Goal: Task Accomplishment & Management: Use online tool/utility

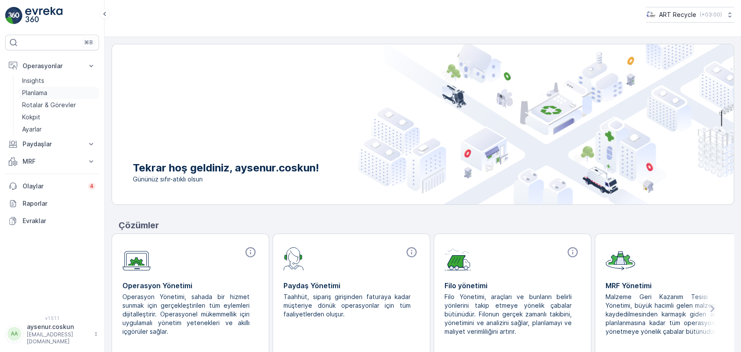
click at [52, 91] on link "Planlama" at bounding box center [59, 93] width 80 height 12
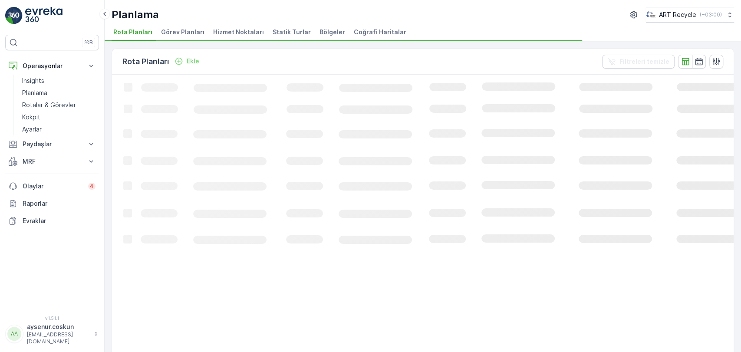
click at [240, 25] on div "Planlama ART Recycle ( +03:00 ) Rota Planları Görev Planları Hizmet Noktaları S…" at bounding box center [423, 20] width 637 height 41
click at [242, 35] on span "Hizmet Noktaları" at bounding box center [238, 32] width 51 height 9
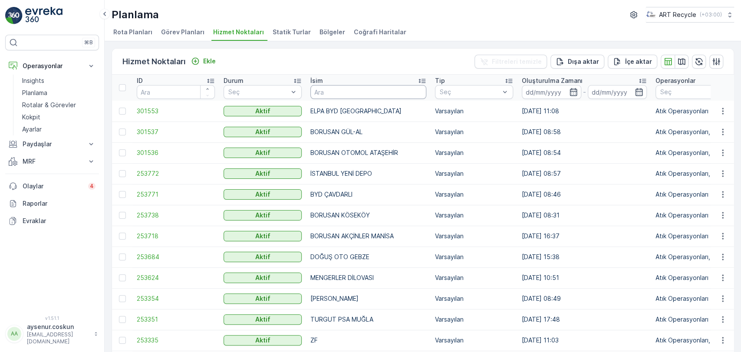
click at [337, 94] on input "text" at bounding box center [368, 92] width 116 height 14
type input "DOĞU"
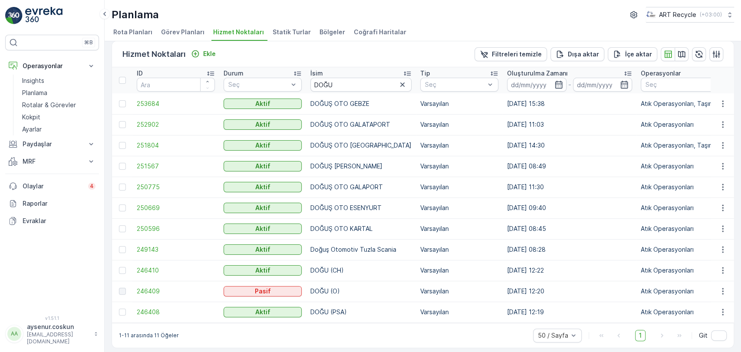
scroll to position [14, 0]
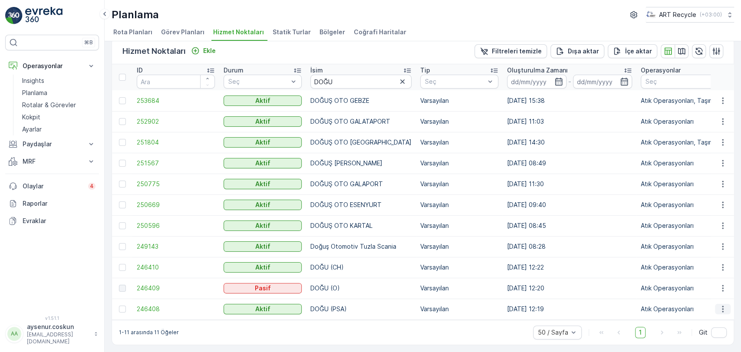
click at [725, 309] on icon "button" at bounding box center [723, 309] width 9 height 9
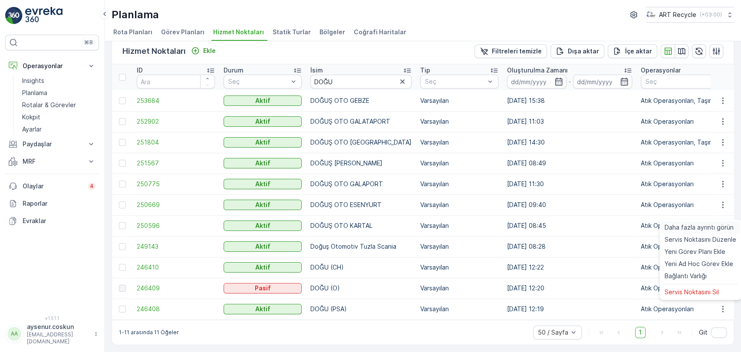
click at [693, 224] on span "Daha fazla ayrıntı görün" at bounding box center [699, 227] width 69 height 9
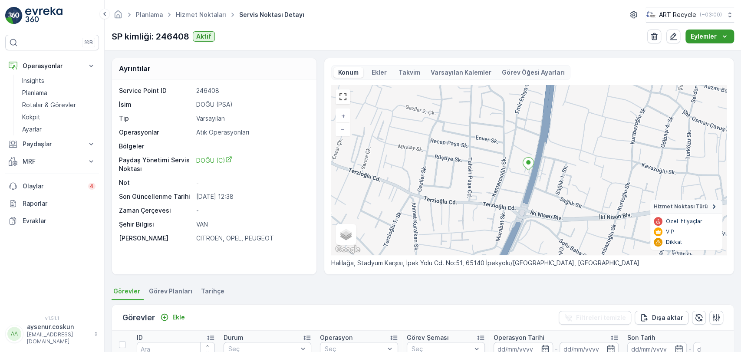
click at [713, 37] on p "Eylemler" at bounding box center [704, 36] width 26 height 9
click at [682, 63] on span "Yeni Ad Hoc Görev Ekle" at bounding box center [703, 65] width 69 height 9
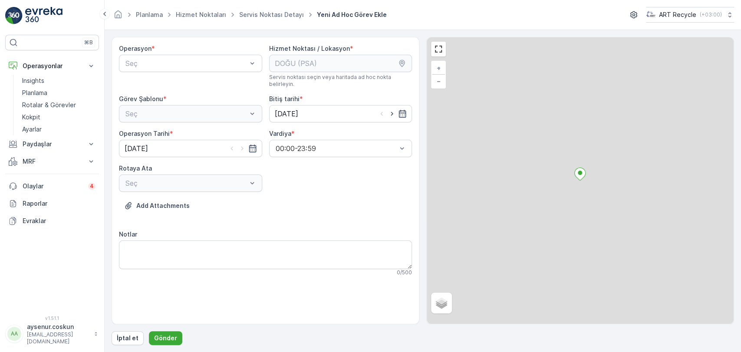
click at [198, 56] on div "Seç" at bounding box center [190, 63] width 143 height 17
click at [191, 79] on div "Atık Operasyonları" at bounding box center [190, 84] width 143 height 15
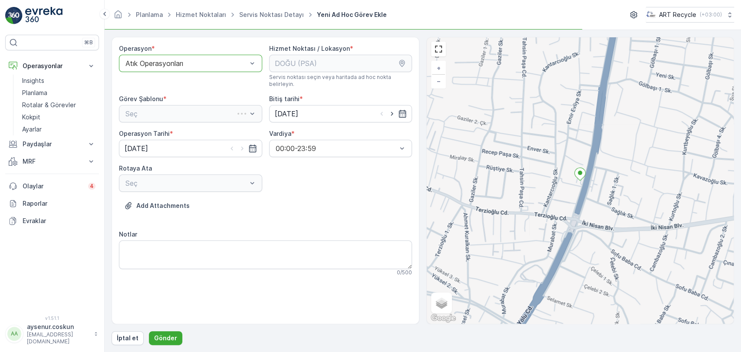
click at [185, 105] on div "Seç" at bounding box center [190, 113] width 143 height 17
click at [186, 112] on div "Seç" at bounding box center [190, 113] width 143 height 17
click at [188, 131] on div "Atık Toplama" at bounding box center [190, 135] width 133 height 8
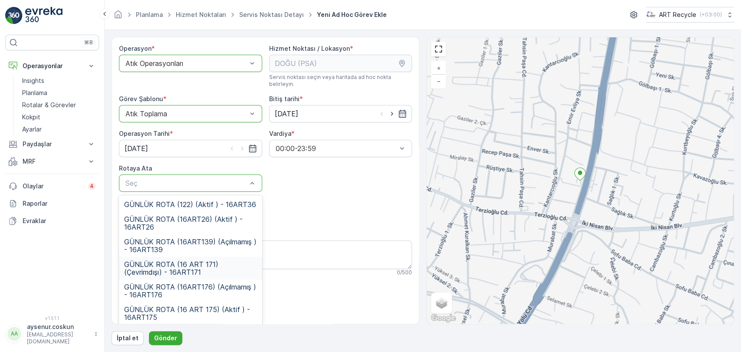
click at [215, 265] on span "GÜNLÜK ROTA (16 ART 171) (Çevrimdışı) - 16ART171" at bounding box center [190, 269] width 133 height 16
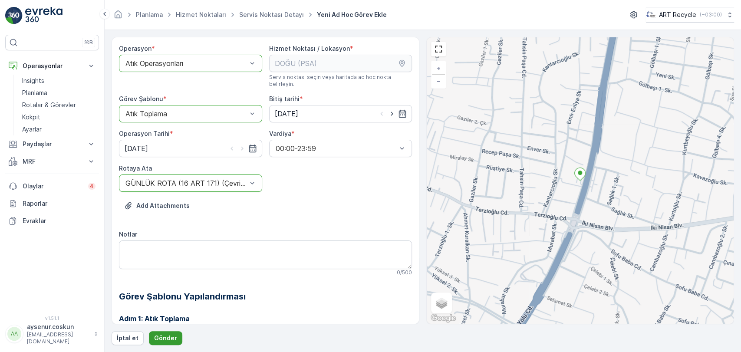
click at [163, 341] on p "Gönder" at bounding box center [165, 338] width 23 height 9
